Goal: Task Accomplishment & Management: Manage account settings

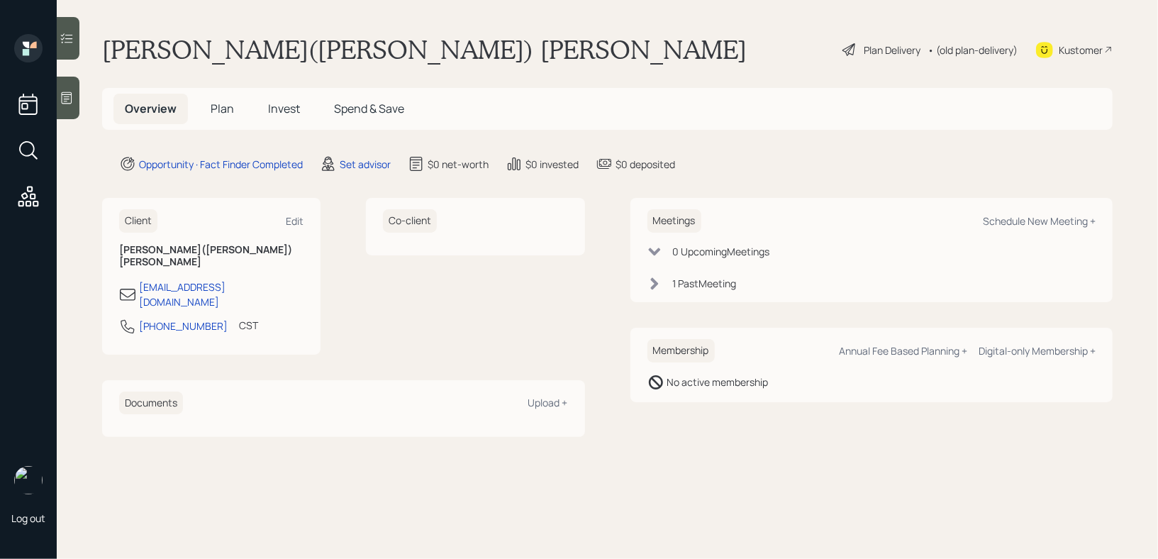
click at [71, 108] on div at bounding box center [68, 98] width 23 height 43
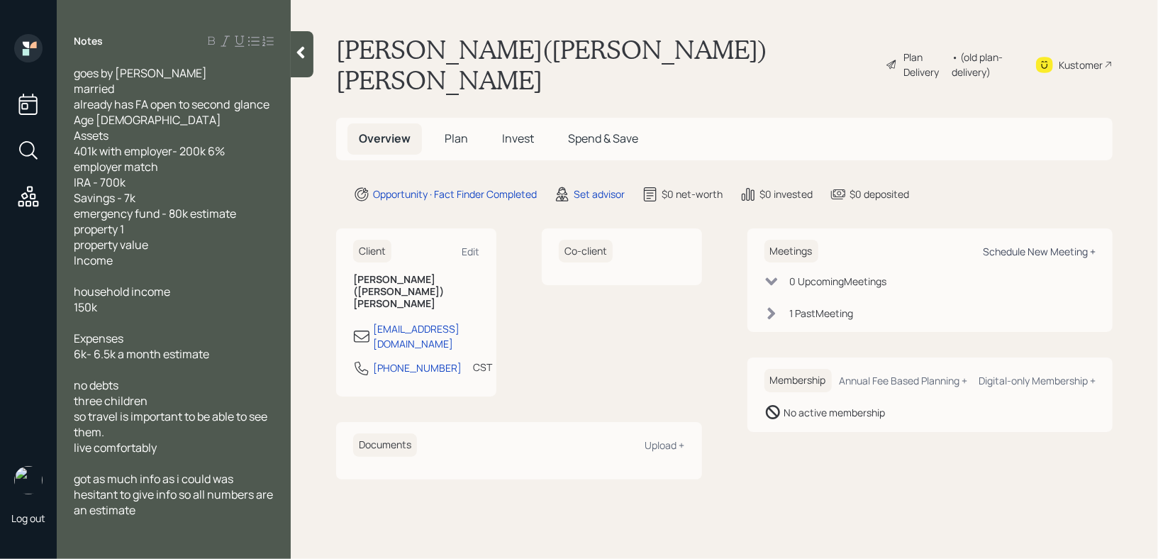
click at [1020, 245] on div "Schedule New Meeting +" at bounding box center [1039, 251] width 113 height 13
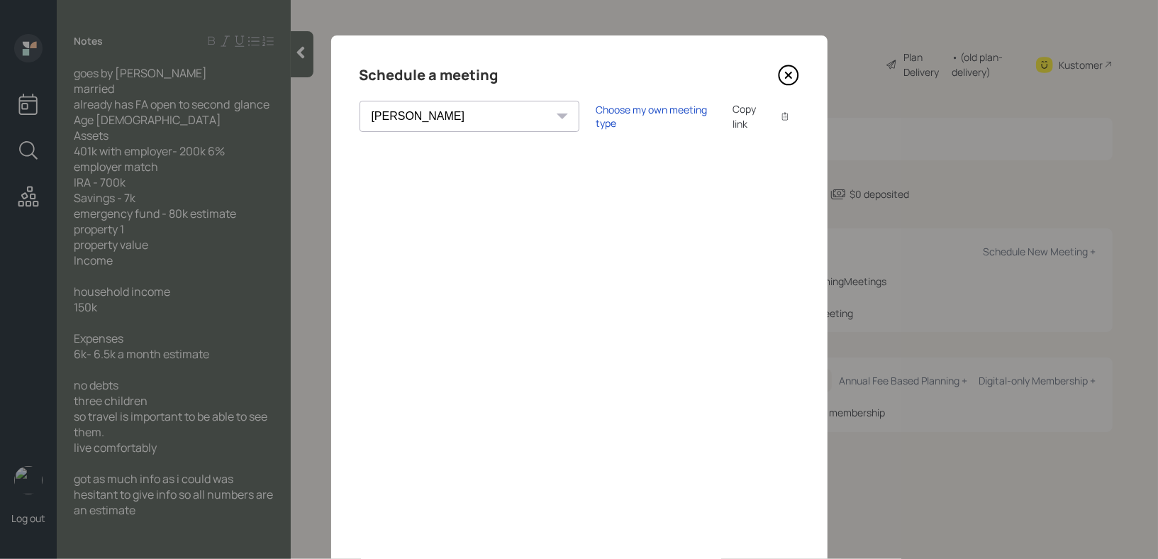
click at [459, 126] on select "[PERSON_NAME] [PERSON_NAME] [PERSON_NAME] [PERSON_NAME] [PERSON_NAME] [PERSON_N…" at bounding box center [469, 116] width 220 height 31
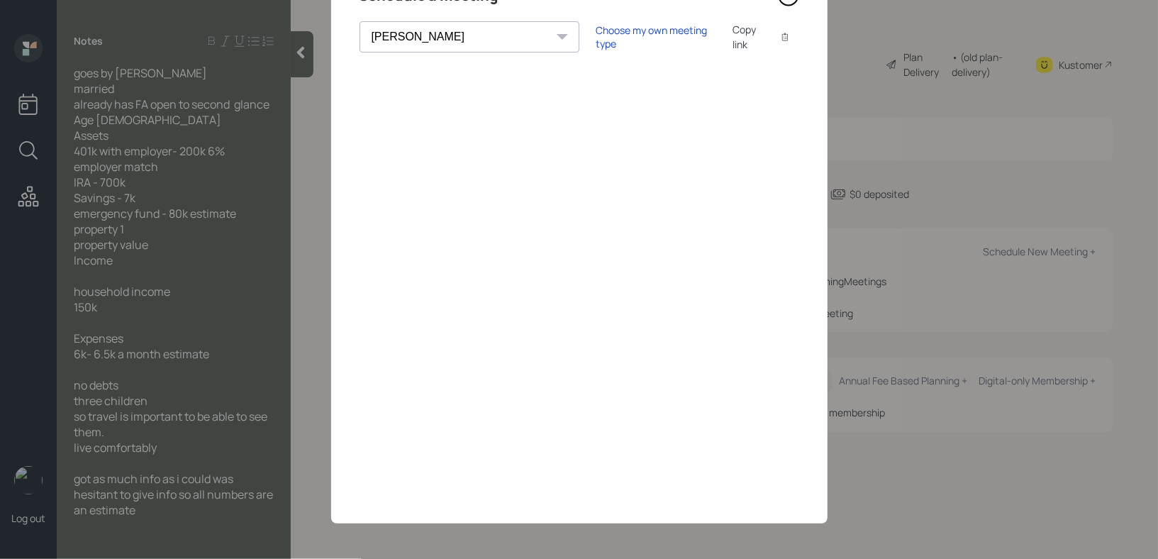
click at [413, 43] on select "[PERSON_NAME] [PERSON_NAME] [PERSON_NAME] [PERSON_NAME] [PERSON_NAME] [PERSON_N…" at bounding box center [469, 36] width 220 height 31
select select "round-[PERSON_NAME]"
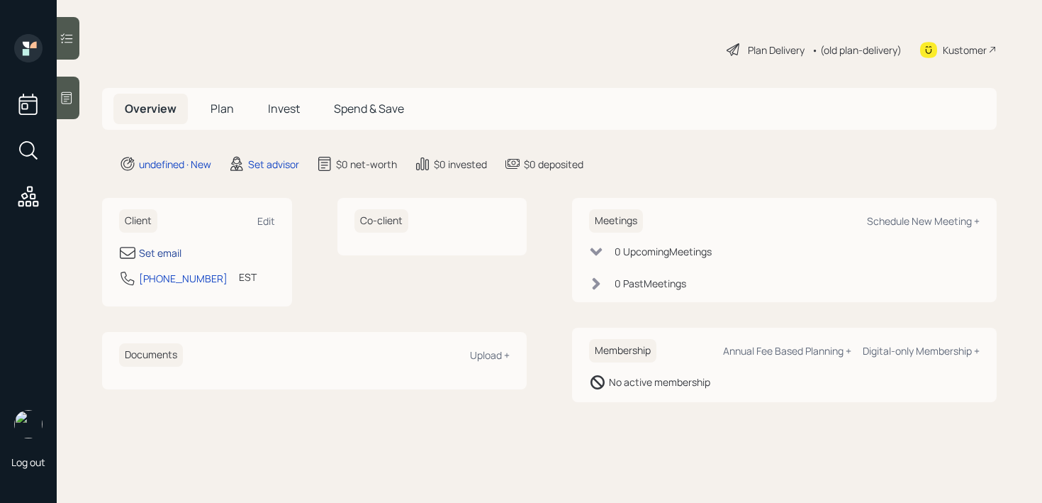
click at [170, 259] on div "Set email" at bounding box center [160, 252] width 43 height 15
